Goal: Transaction & Acquisition: Book appointment/travel/reservation

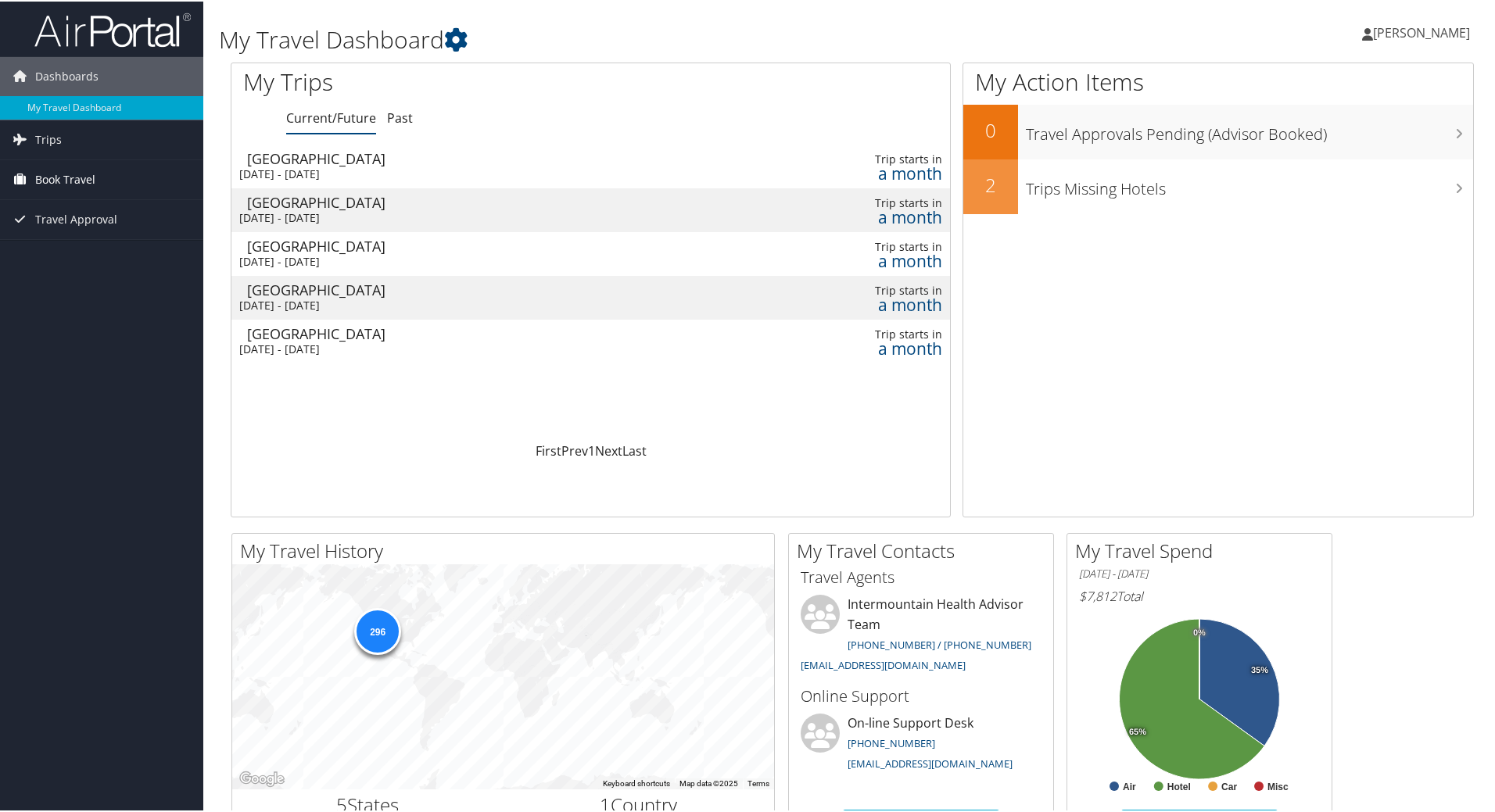
click at [73, 174] on span "Book Travel" at bounding box center [65, 179] width 60 height 39
click at [76, 257] on link "Book/Manage Online Trips" at bounding box center [102, 257] width 203 height 24
